Goal: Information Seeking & Learning: Learn about a topic

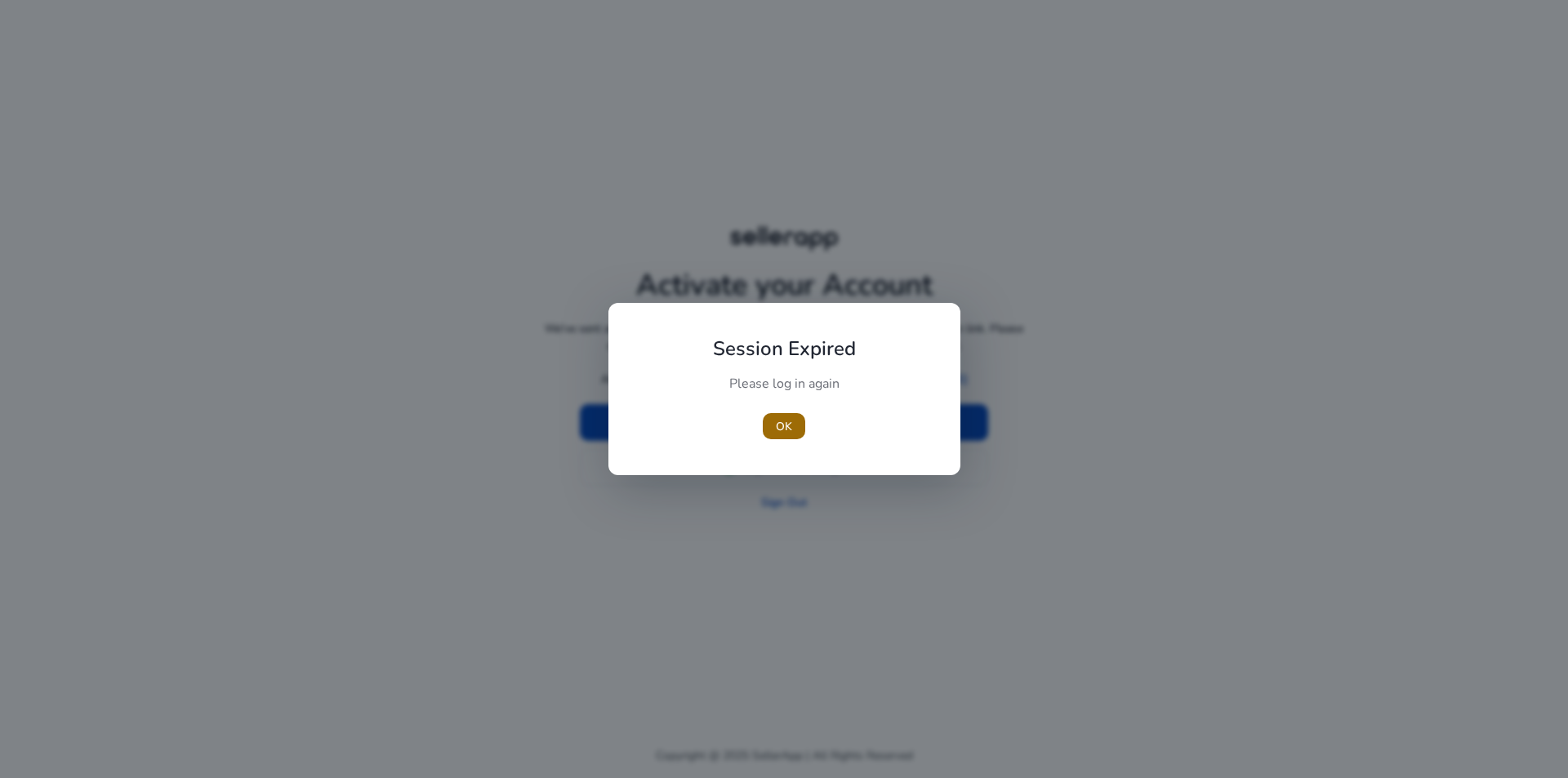
click at [779, 430] on span "OK" at bounding box center [783, 426] width 17 height 18
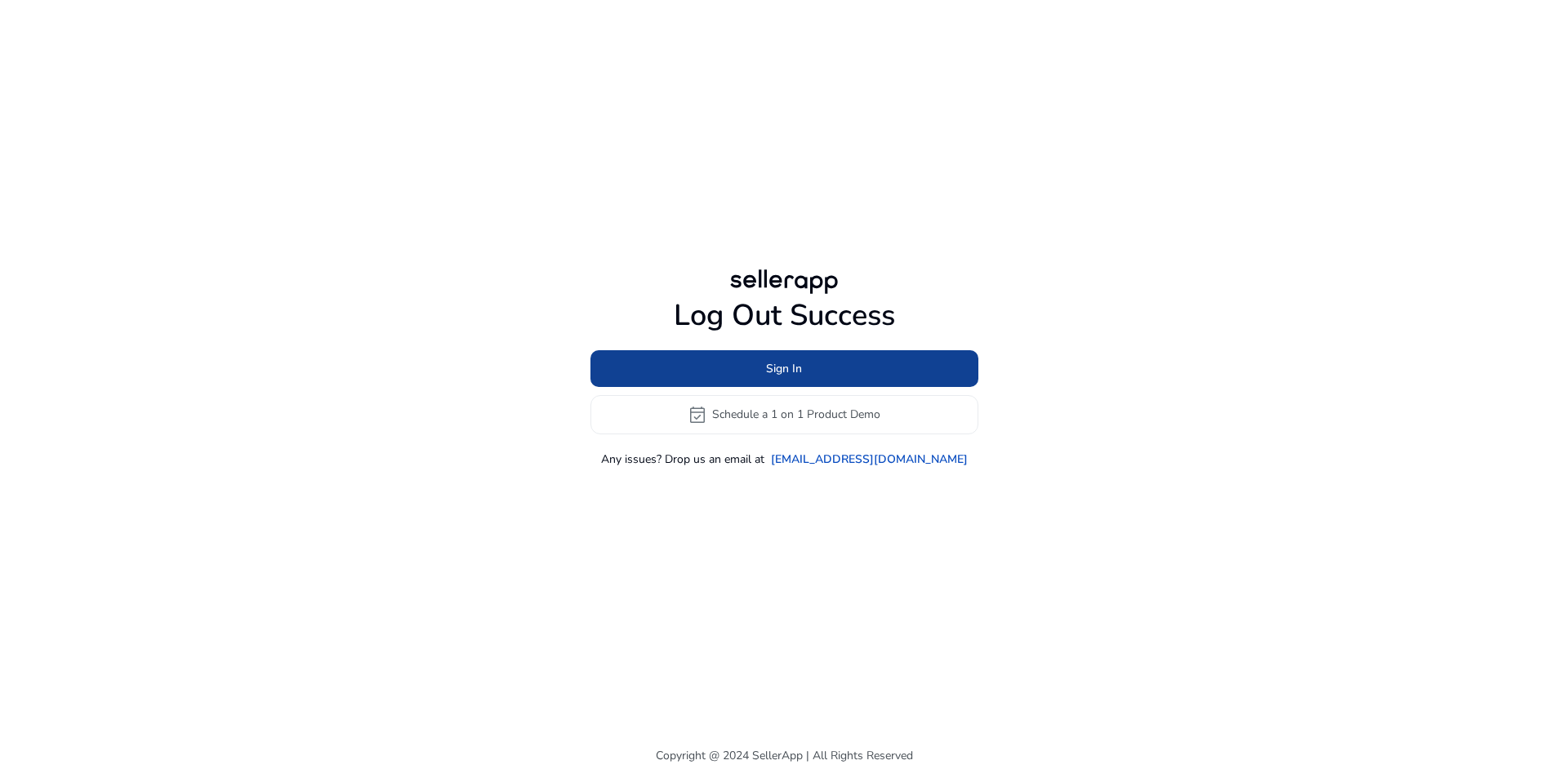
click at [831, 366] on span at bounding box center [784, 368] width 388 height 39
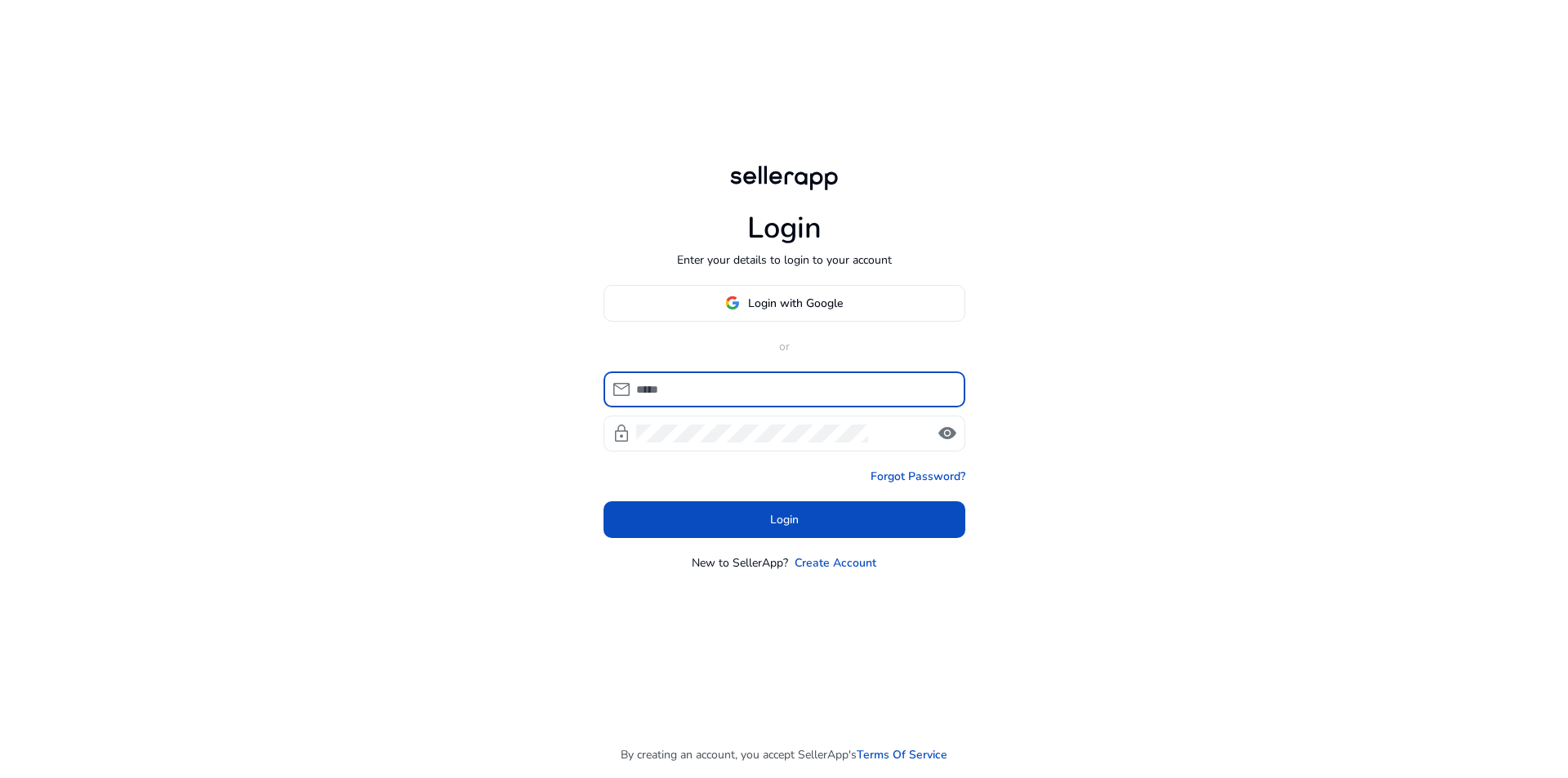
type input "**********"
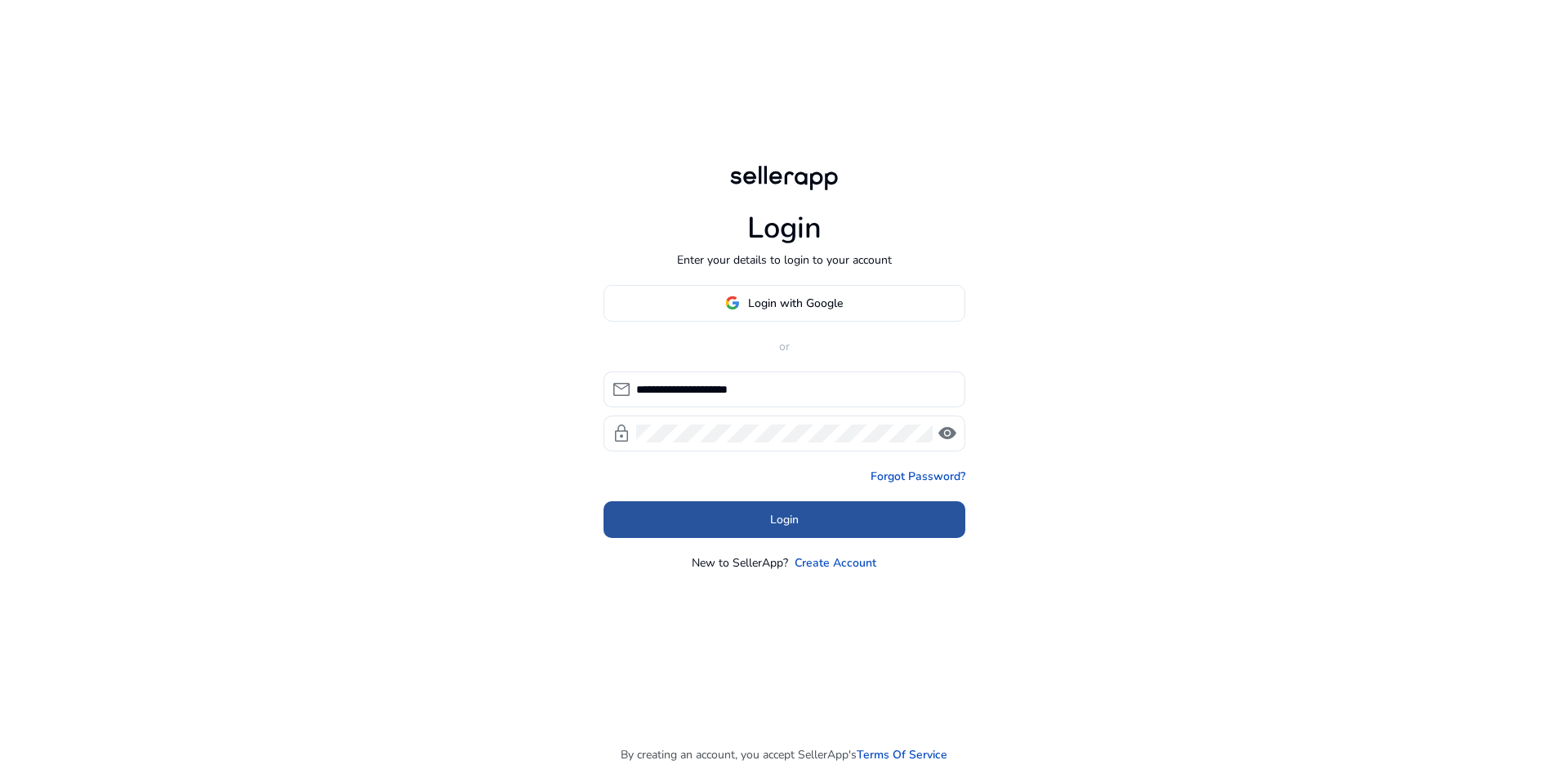
click at [813, 533] on span at bounding box center [784, 519] width 361 height 39
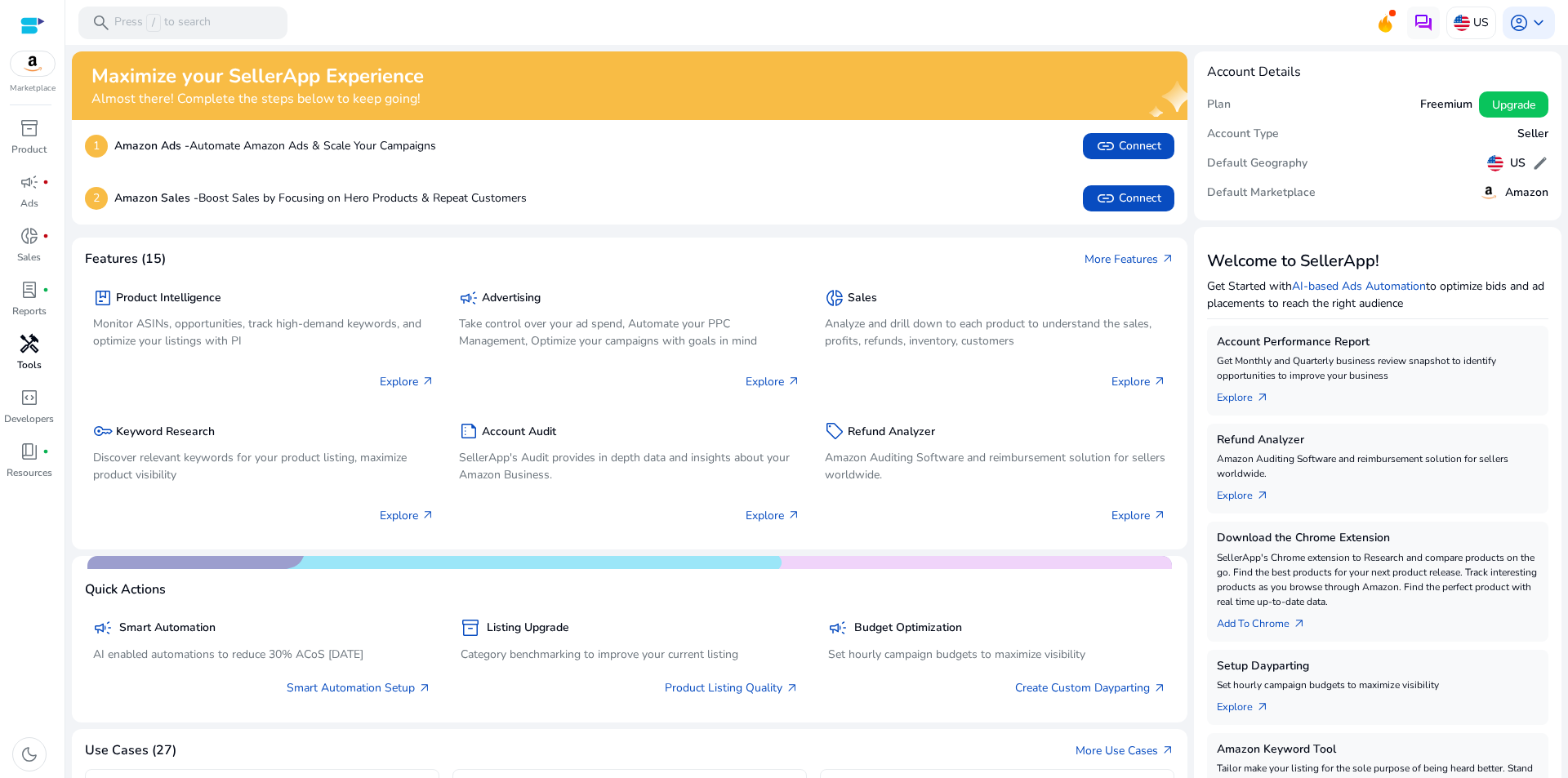
click at [32, 349] on span "handyman" at bounding box center [29, 344] width 19 height 19
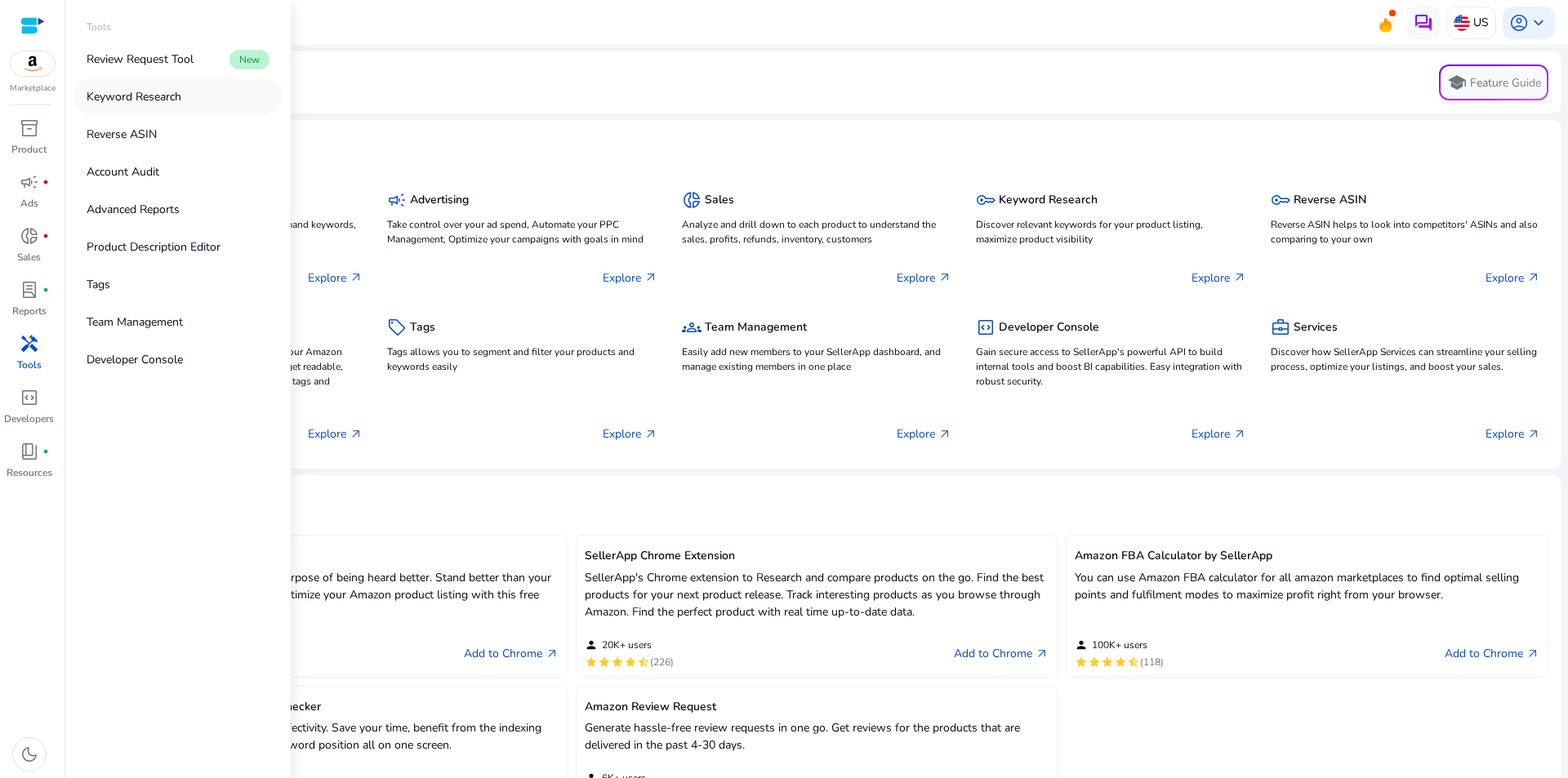
click at [147, 95] on p "Keyword Research" at bounding box center [133, 97] width 94 height 18
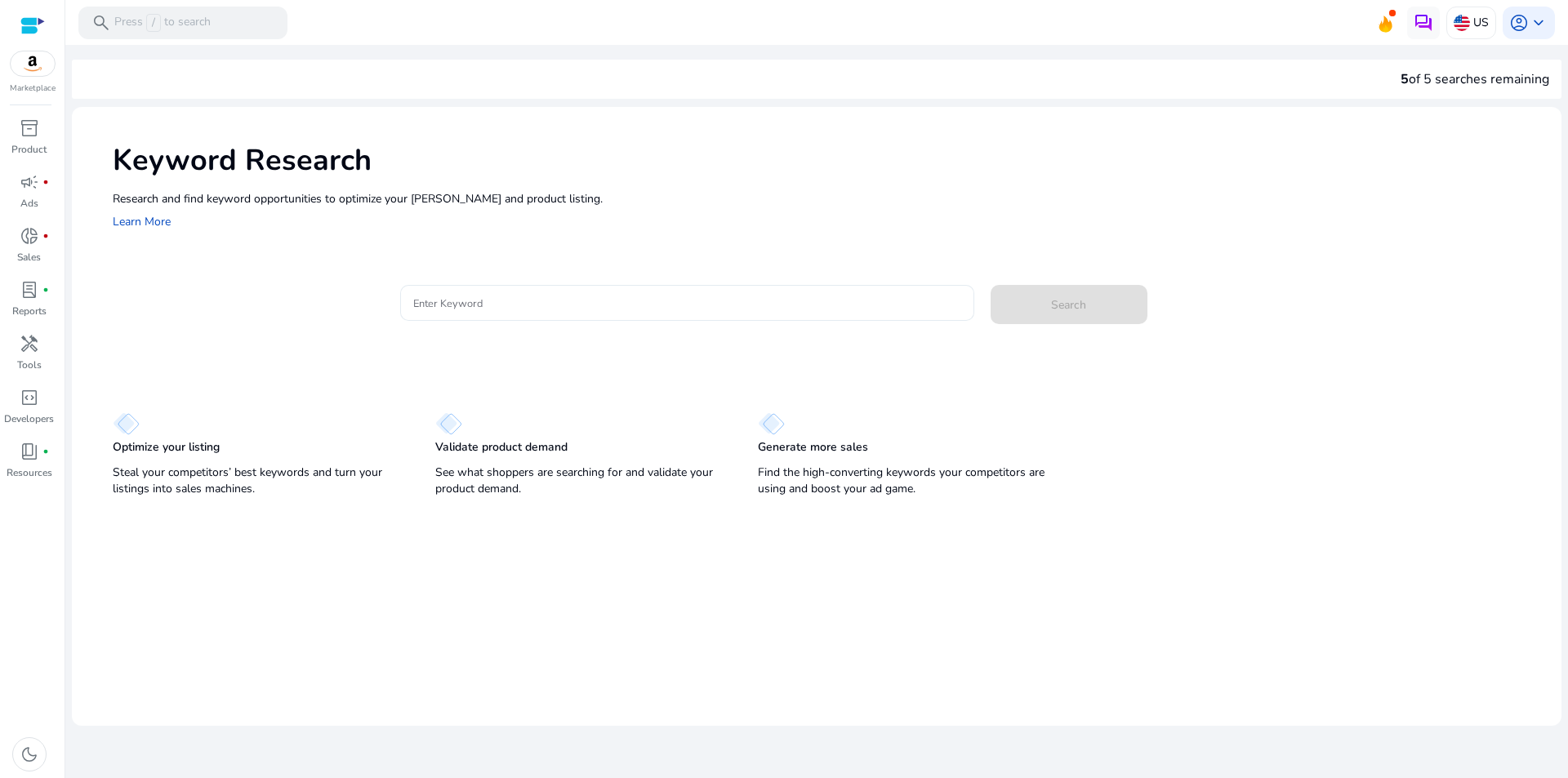
click at [492, 307] on input "Enter Keyword" at bounding box center [687, 303] width 547 height 18
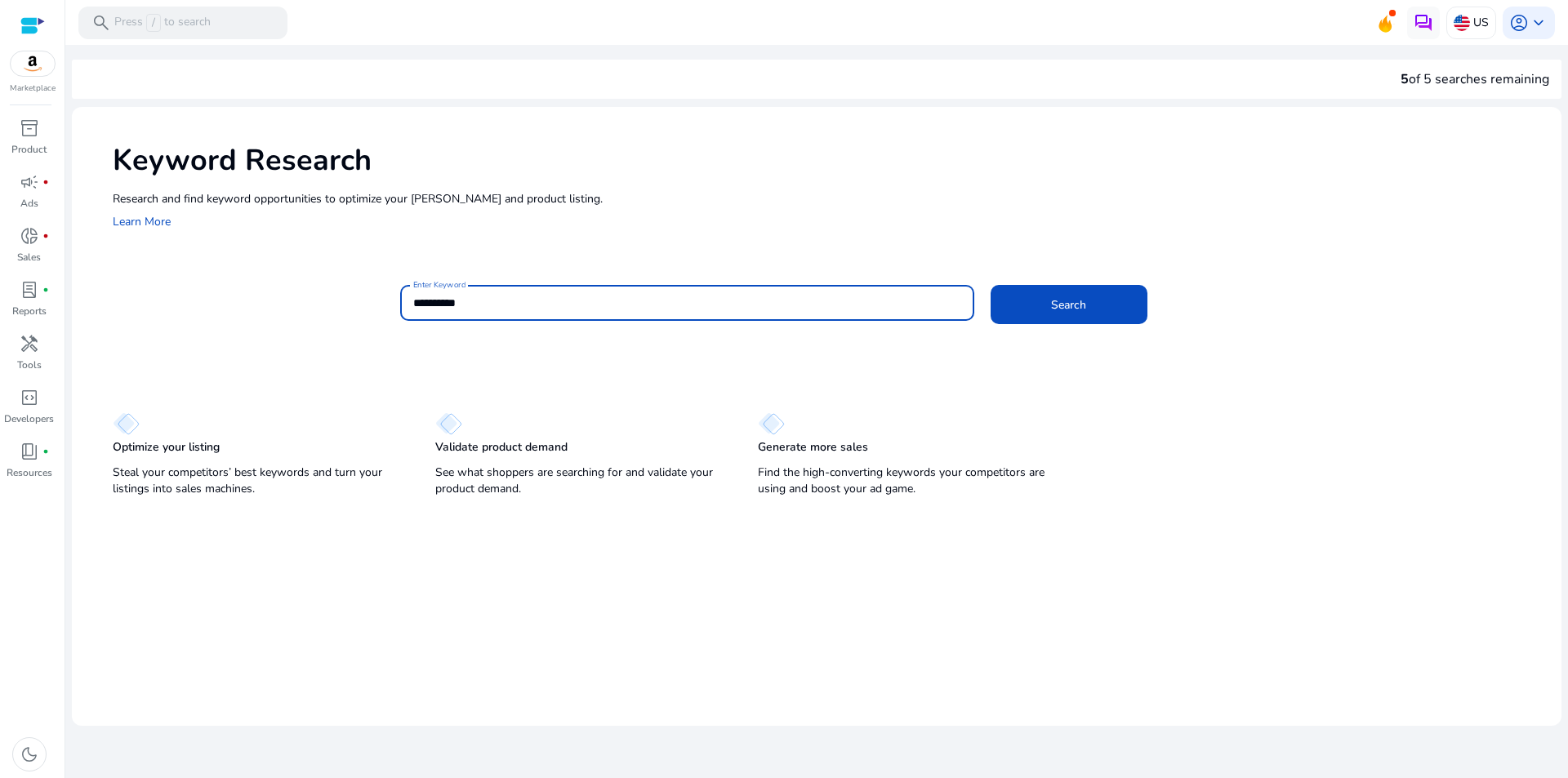
type input "**********"
click at [990, 285] on button "Search" at bounding box center [1068, 305] width 157 height 39
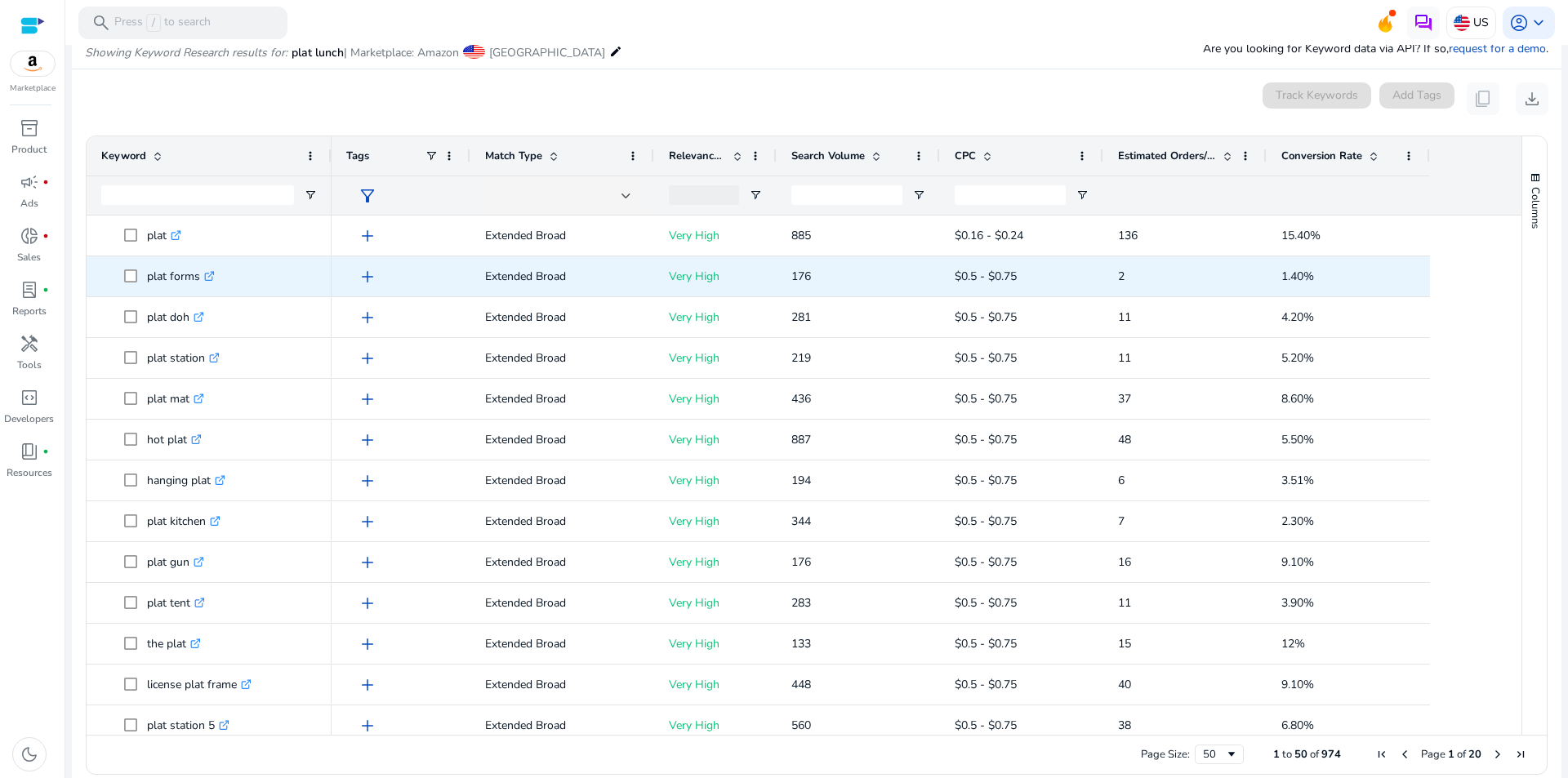
scroll to position [195, 0]
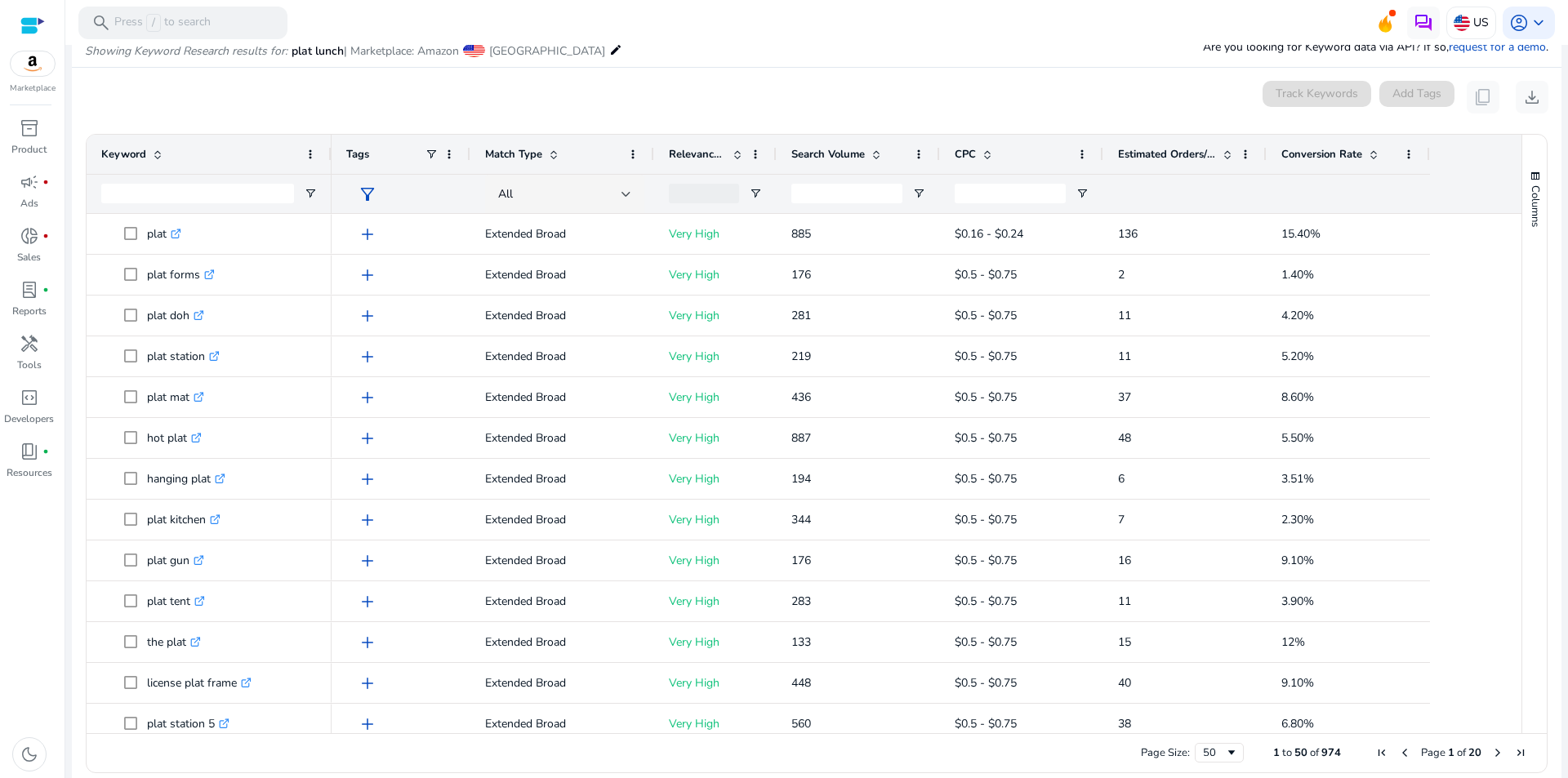
click at [838, 154] on span "Search Volume" at bounding box center [827, 154] width 73 height 15
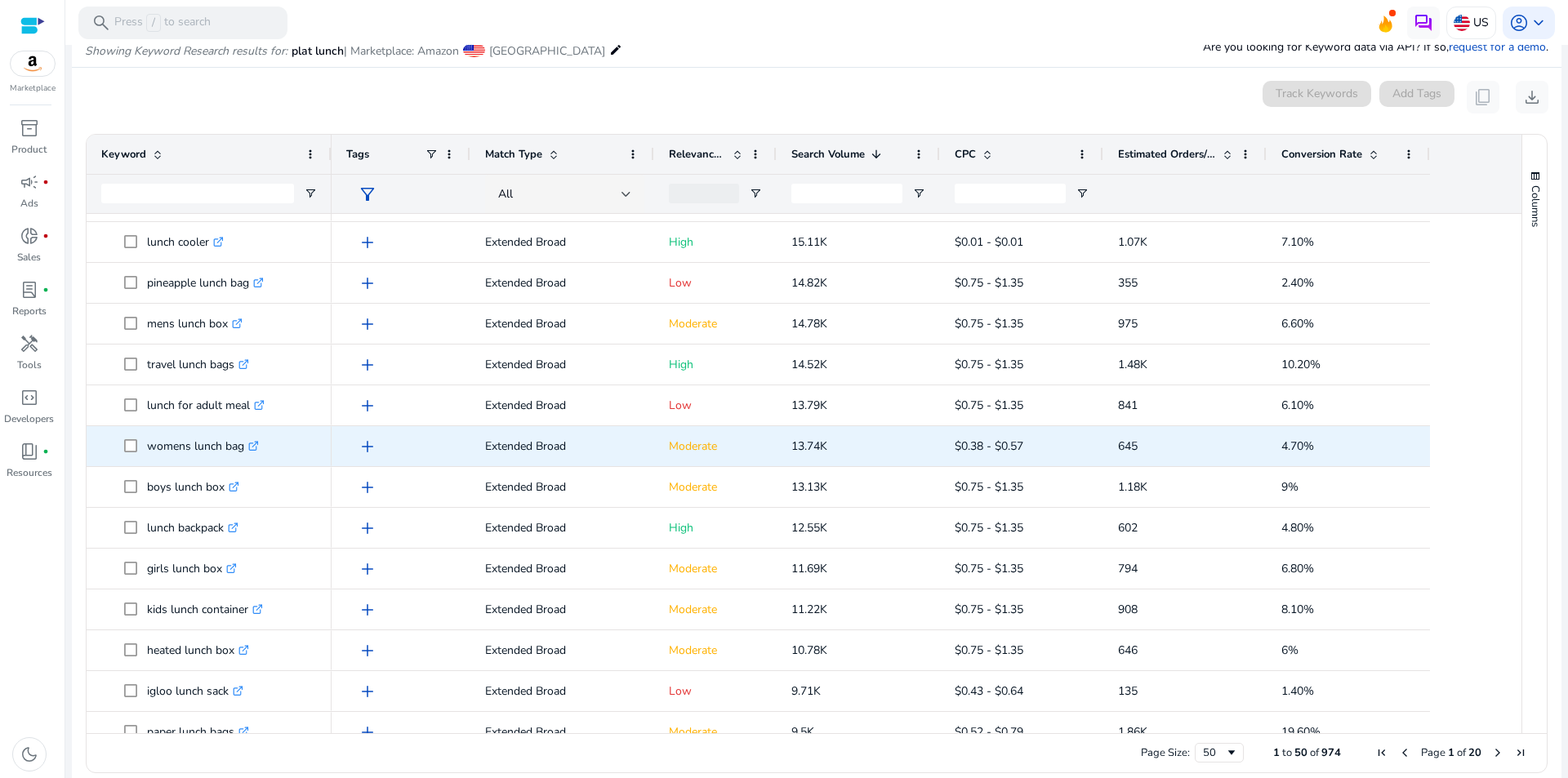
scroll to position [0, 0]
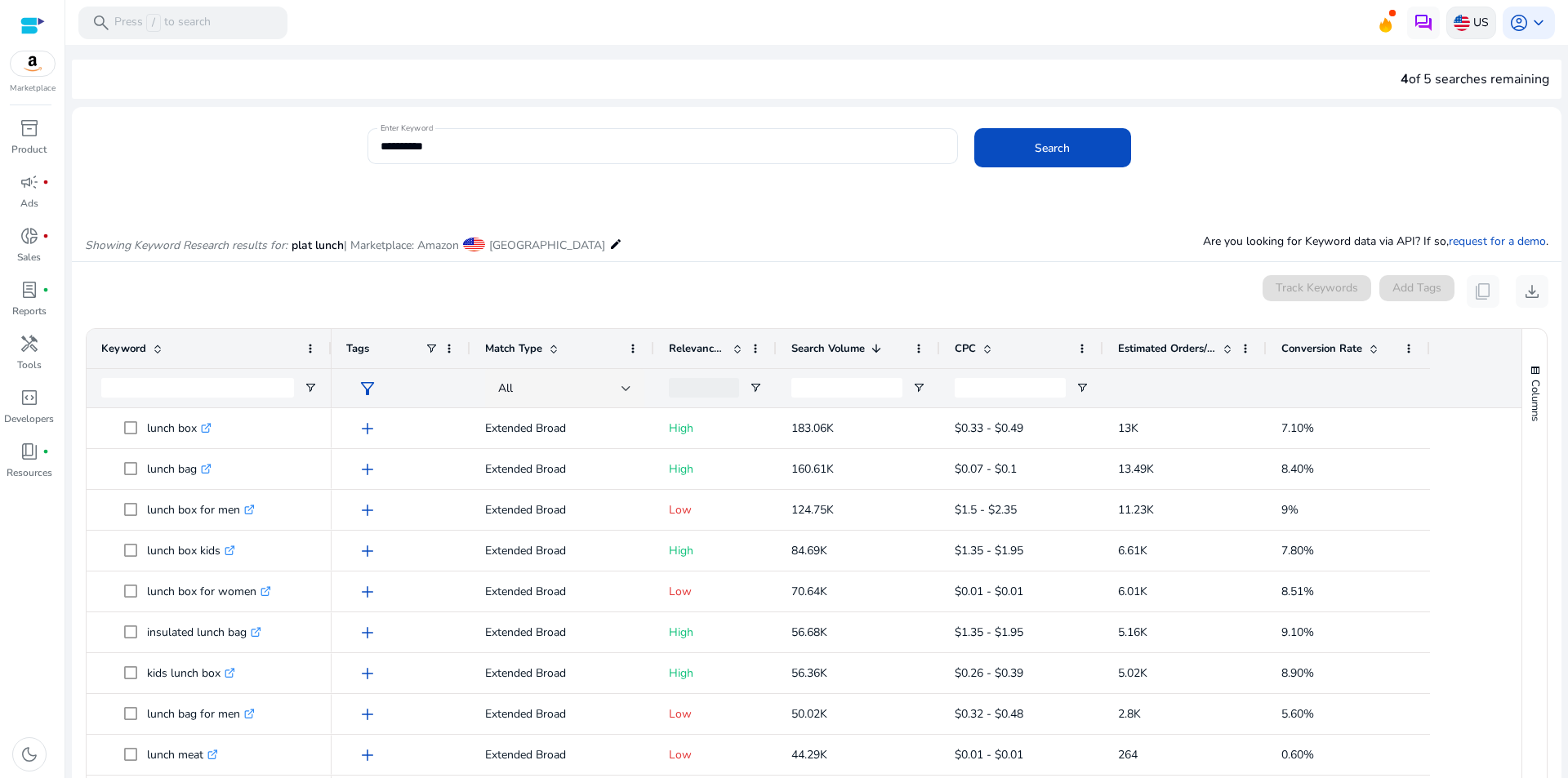
click at [1482, 22] on div "US" at bounding box center [1471, 23] width 50 height 33
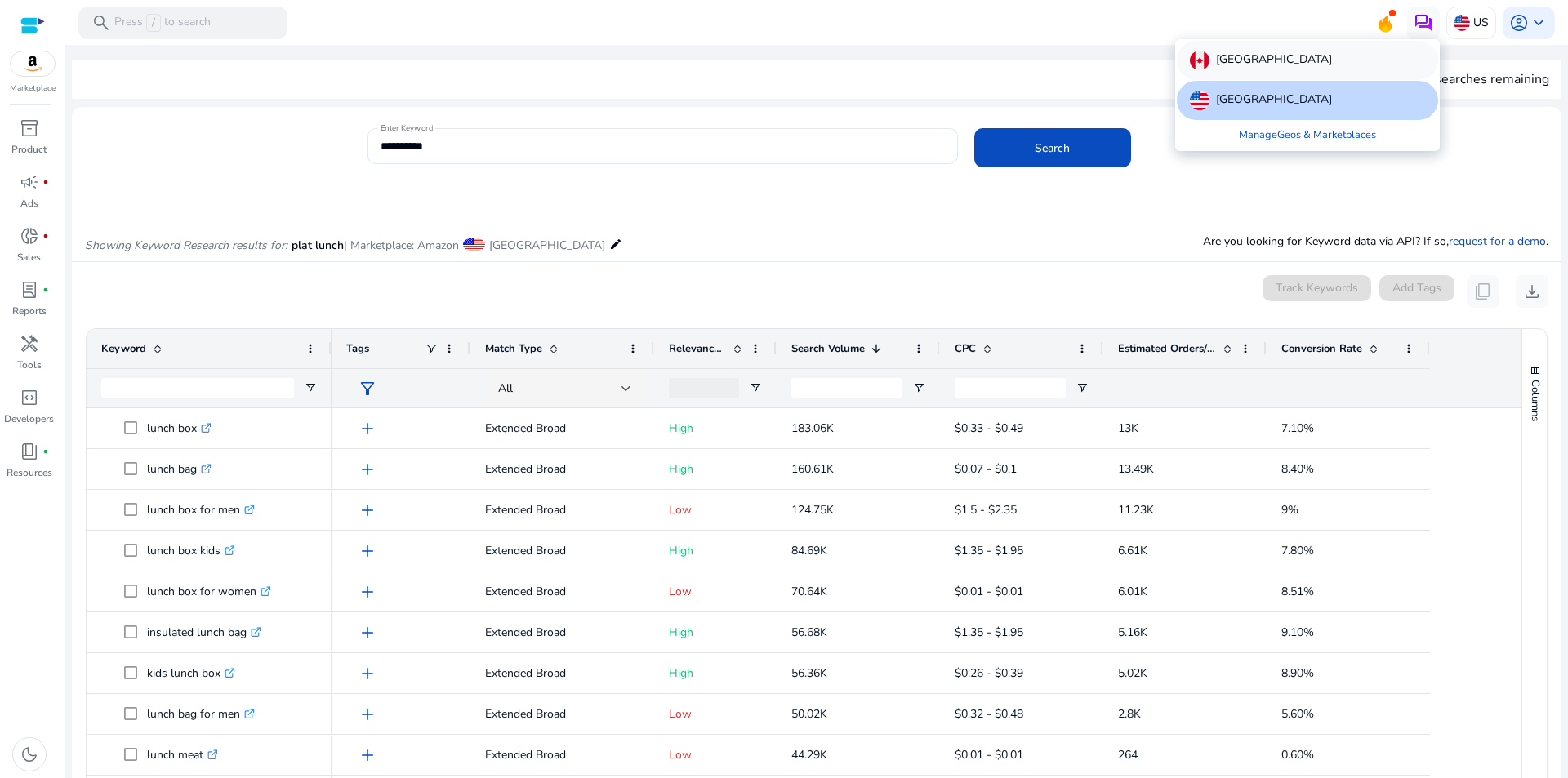
click at [1290, 58] on div "[GEOGRAPHIC_DATA]" at bounding box center [1307, 60] width 261 height 39
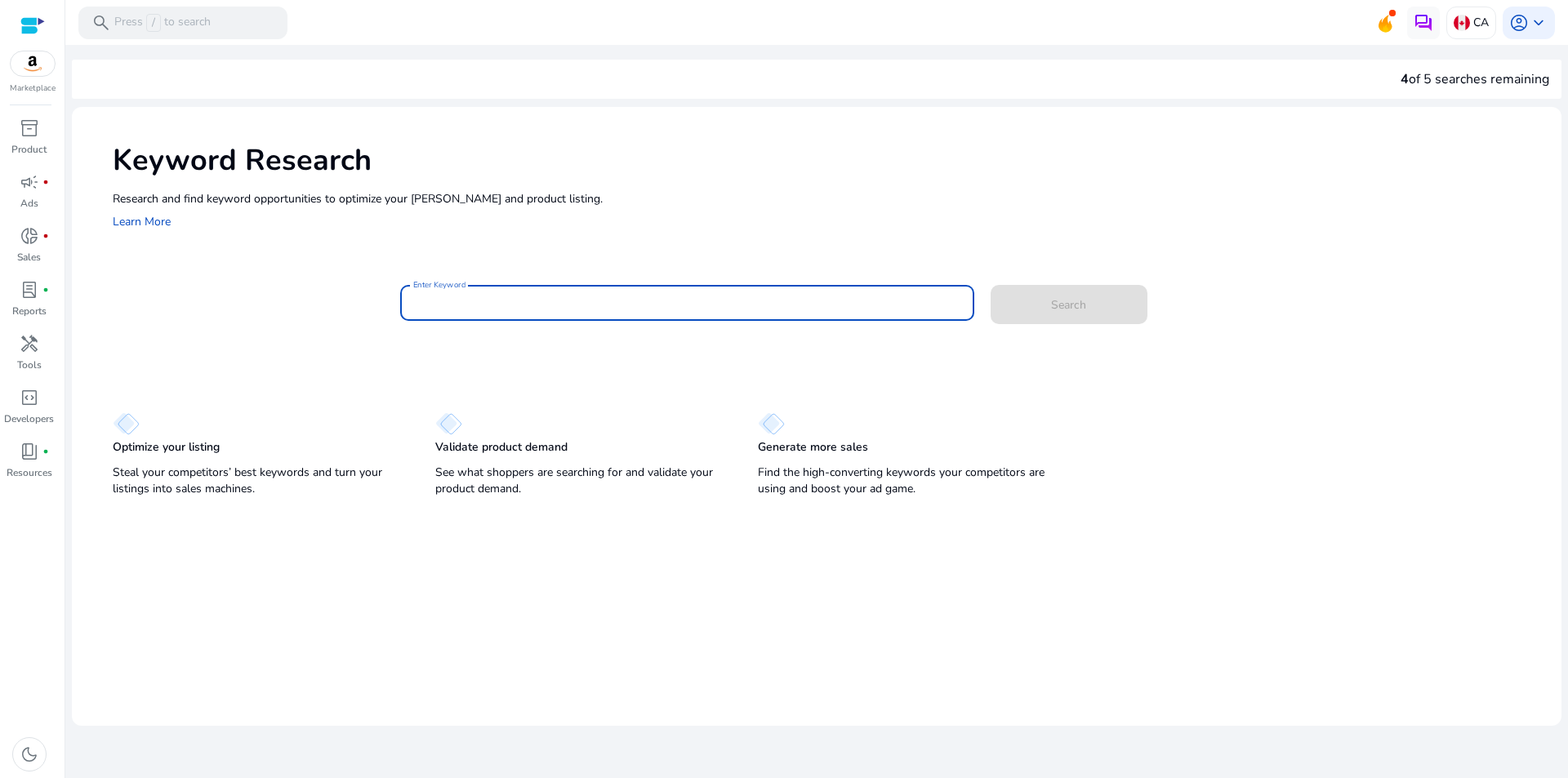
click at [538, 296] on input "Enter Keyword" at bounding box center [687, 303] width 547 height 18
type input "**********"
click at [990, 285] on button "Search" at bounding box center [1068, 305] width 157 height 39
